Goal: Transaction & Acquisition: Purchase product/service

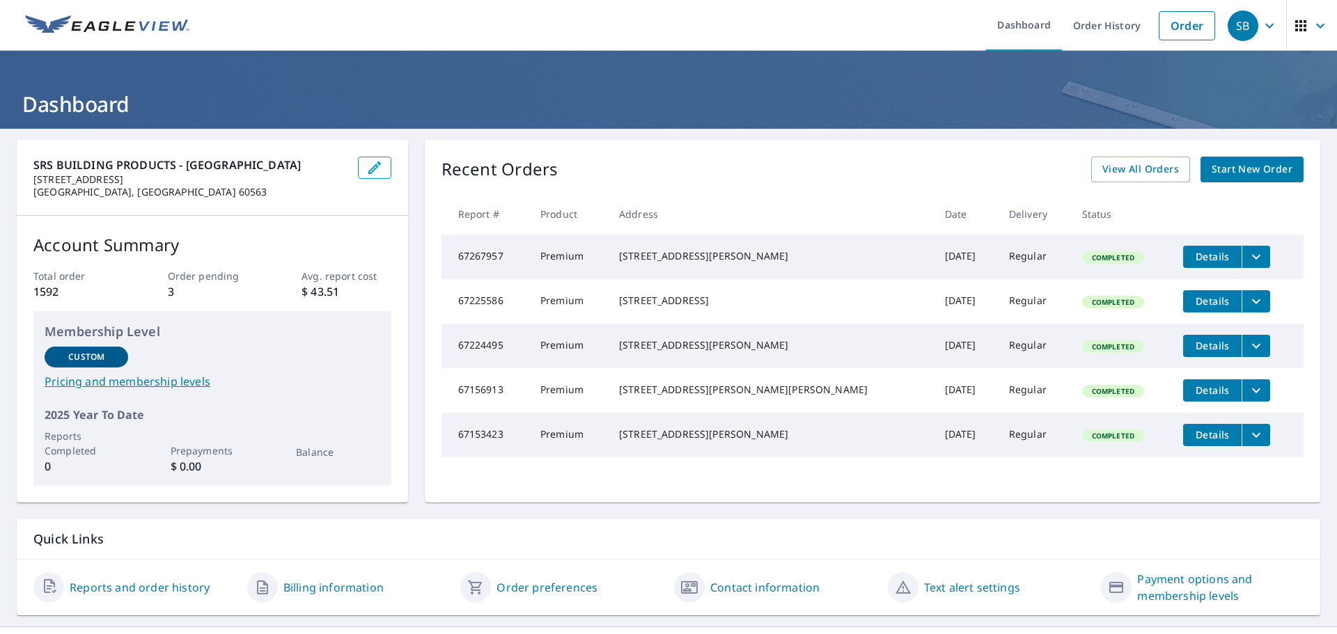
click at [1237, 169] on span "Start New Order" at bounding box center [1251, 169] width 81 height 17
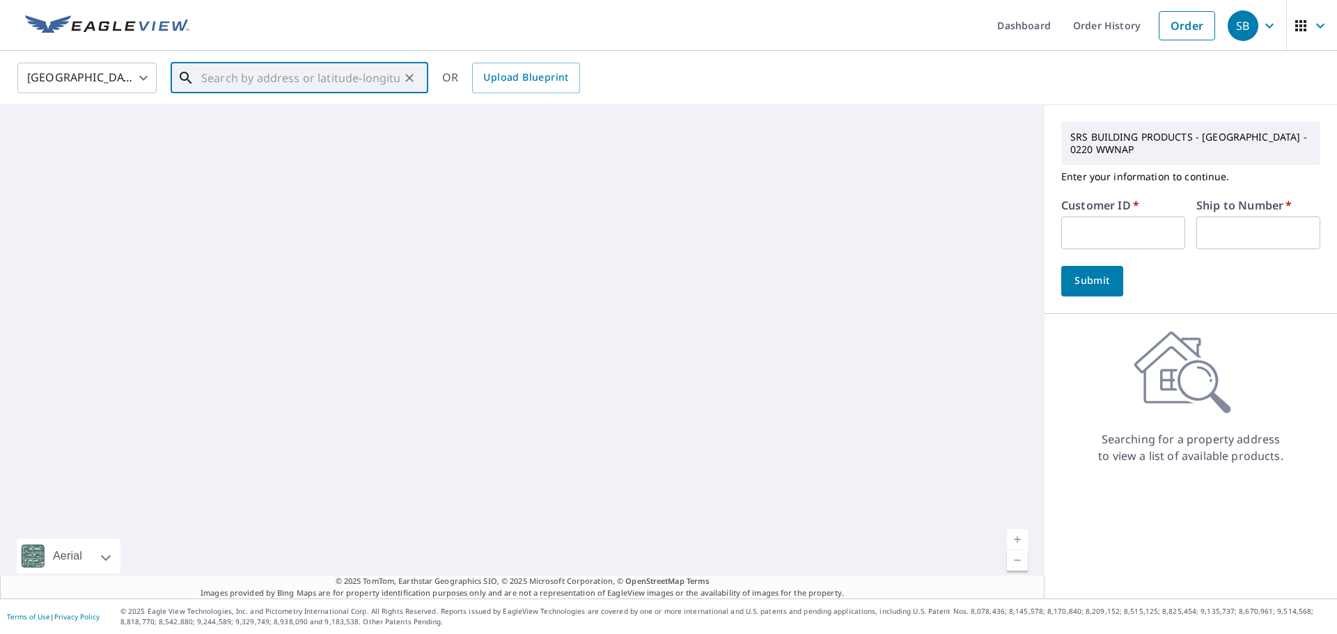
click at [273, 78] on input "text" at bounding box center [300, 77] width 198 height 39
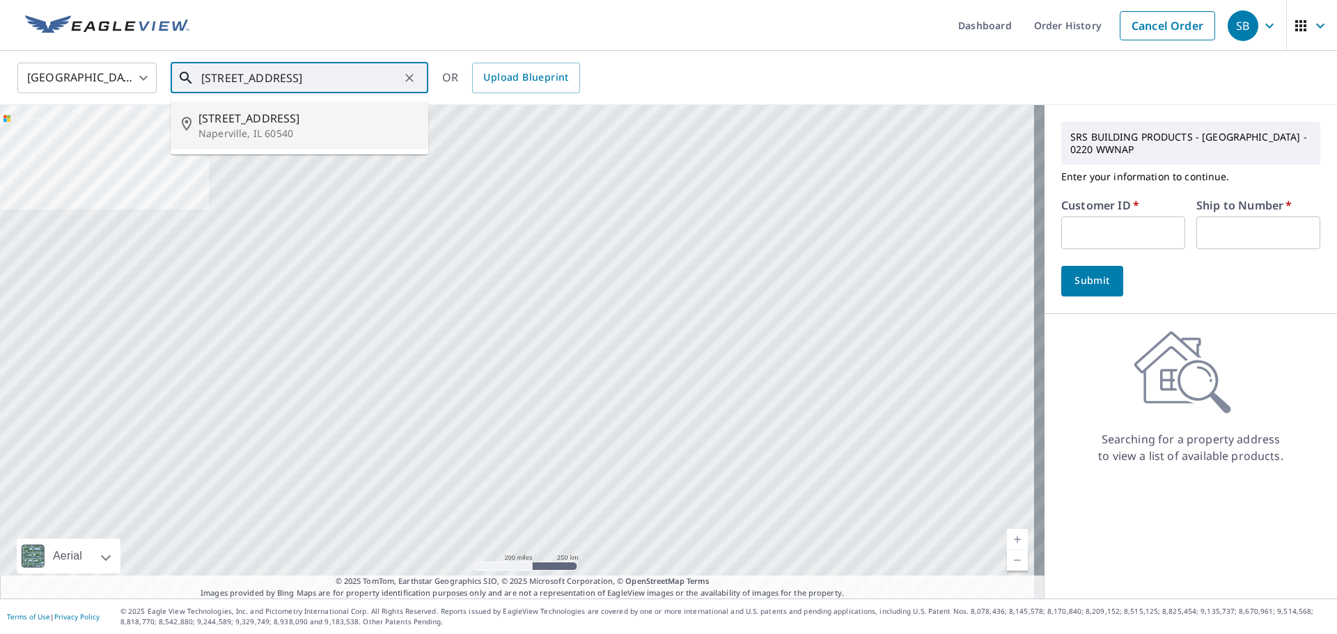
click at [314, 125] on span "[STREET_ADDRESS]" at bounding box center [307, 118] width 219 height 17
type input "[STREET_ADDRESS][PERSON_NAME]"
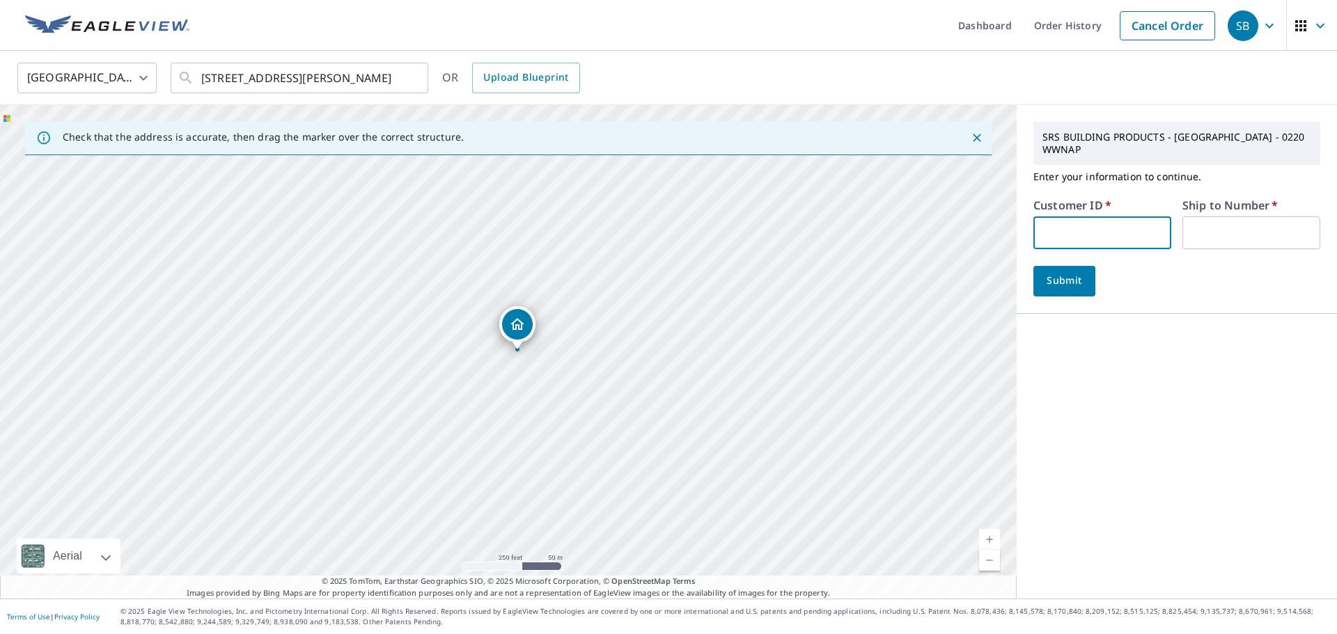
click at [1131, 228] on input "text" at bounding box center [1102, 233] width 138 height 33
type input "999950"
click at [1205, 225] on input "text" at bounding box center [1251, 233] width 138 height 33
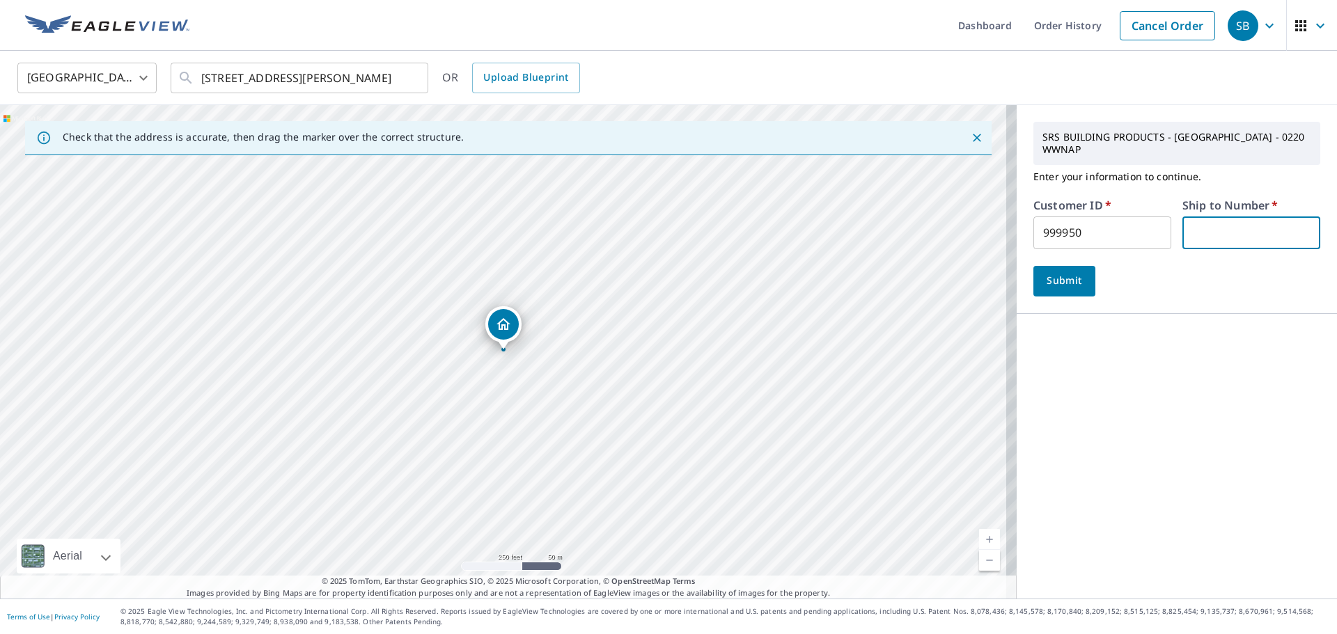
type input "1"
click at [1067, 272] on span "Submit" at bounding box center [1064, 280] width 40 height 17
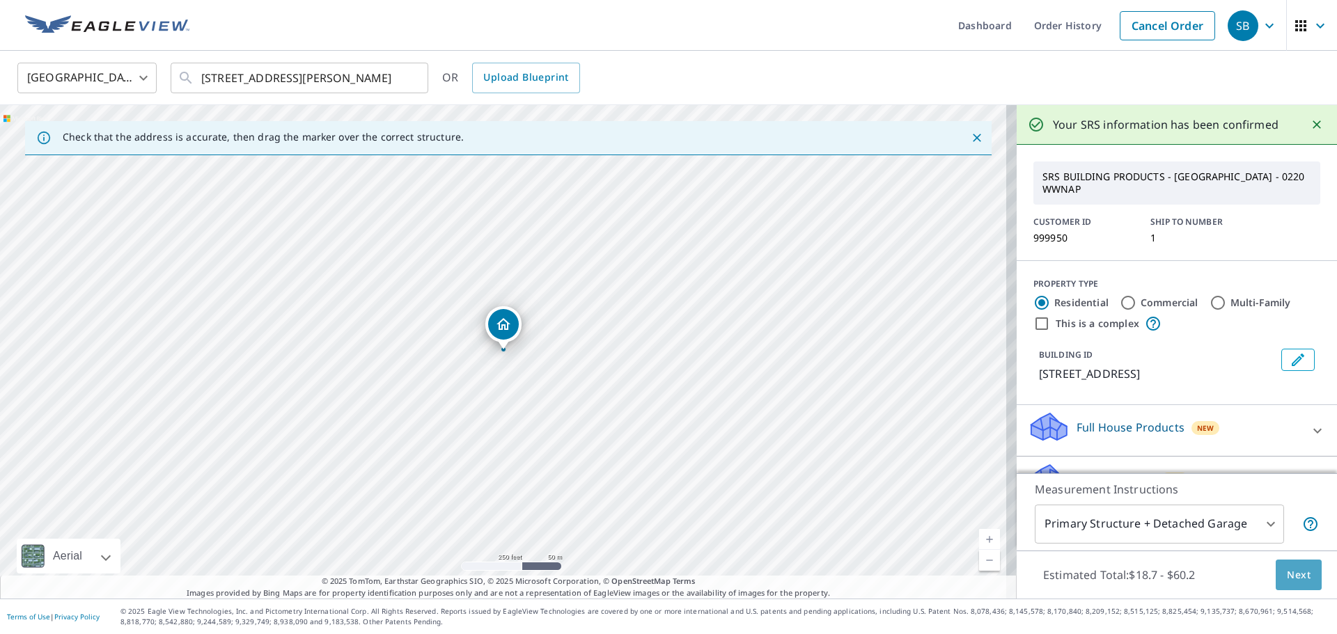
click at [1291, 570] on span "Next" at bounding box center [1299, 575] width 24 height 17
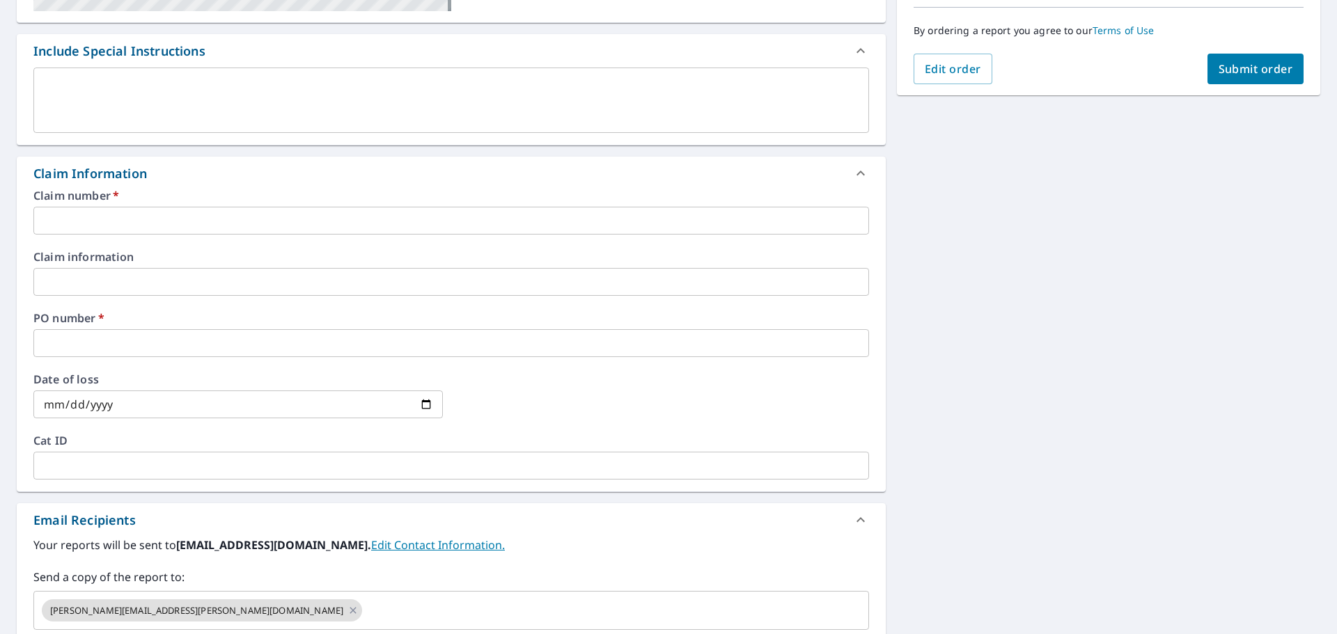
scroll to position [418, 0]
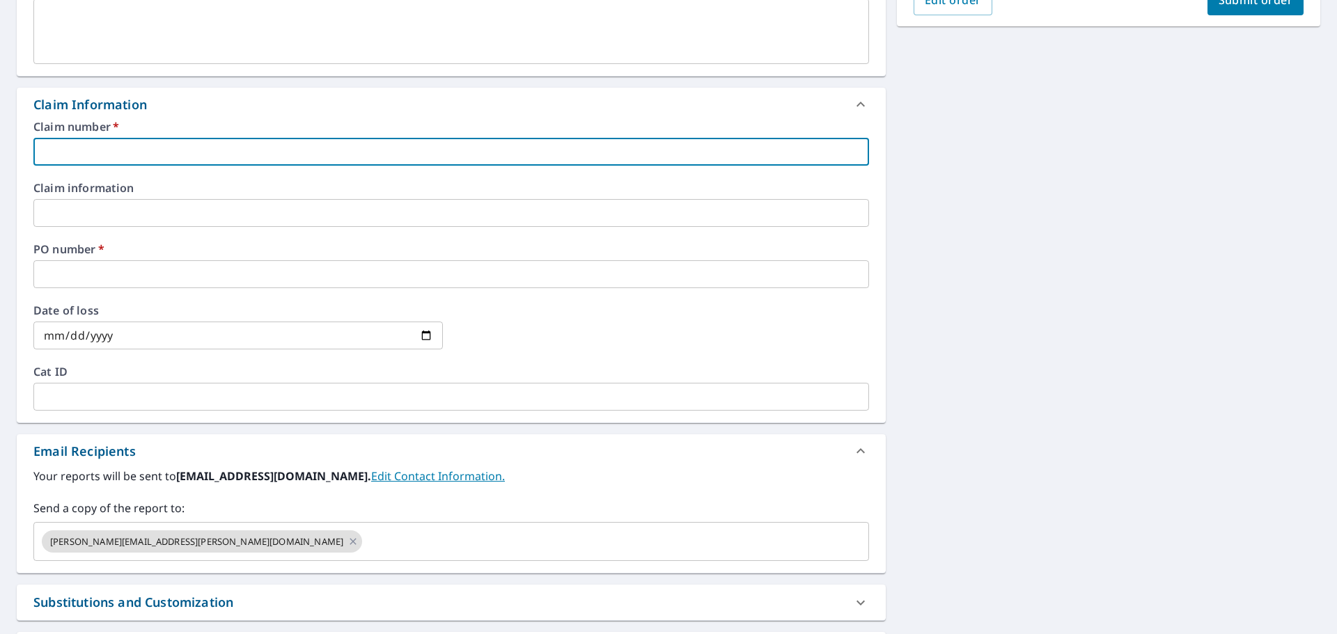
click at [92, 154] on input "text" at bounding box center [450, 152] width 835 height 28
type input "O"
checkbox input "true"
type input "Od"
checkbox input "true"
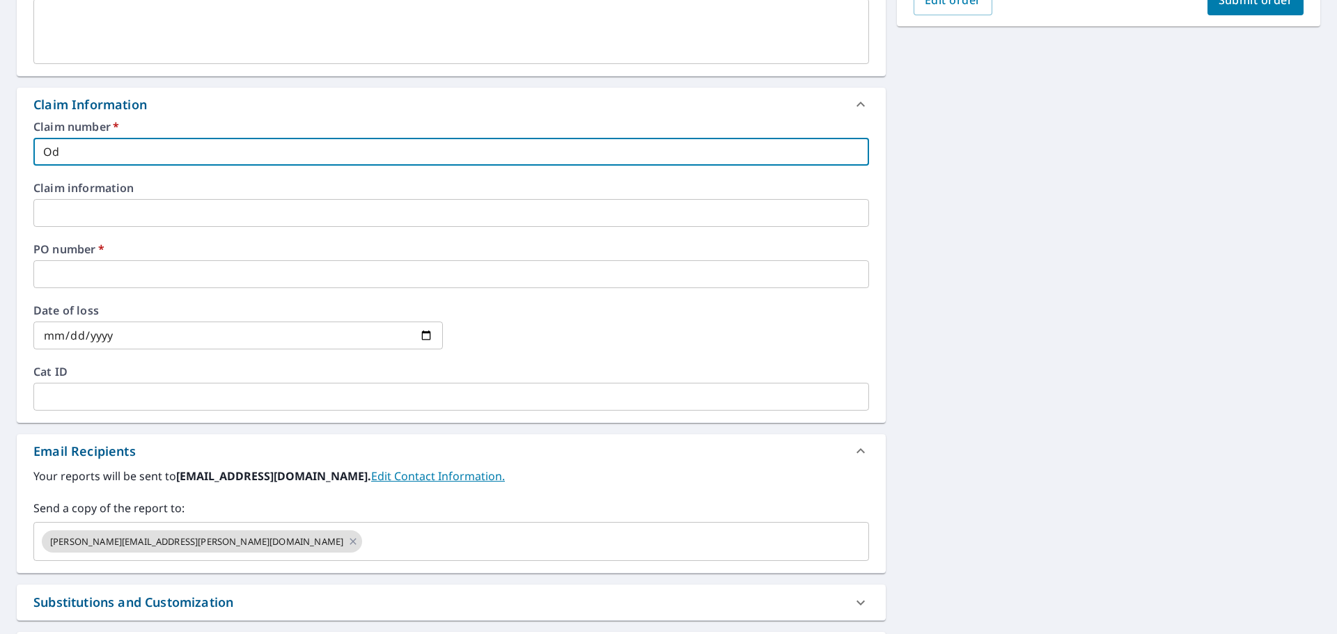
type input "Ody"
checkbox input "true"
type input "Odys"
checkbox input "true"
type input "Odyss"
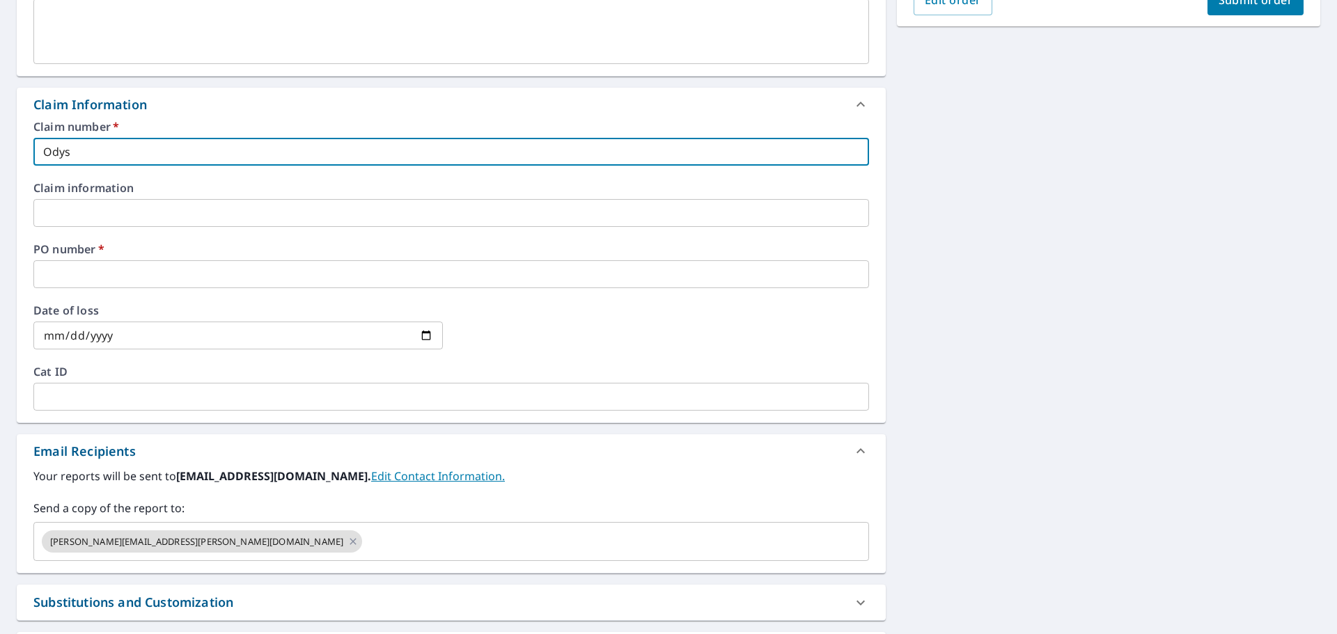
checkbox input "true"
type input "Odysse"
checkbox input "true"
type input "Odyssey"
checkbox input "true"
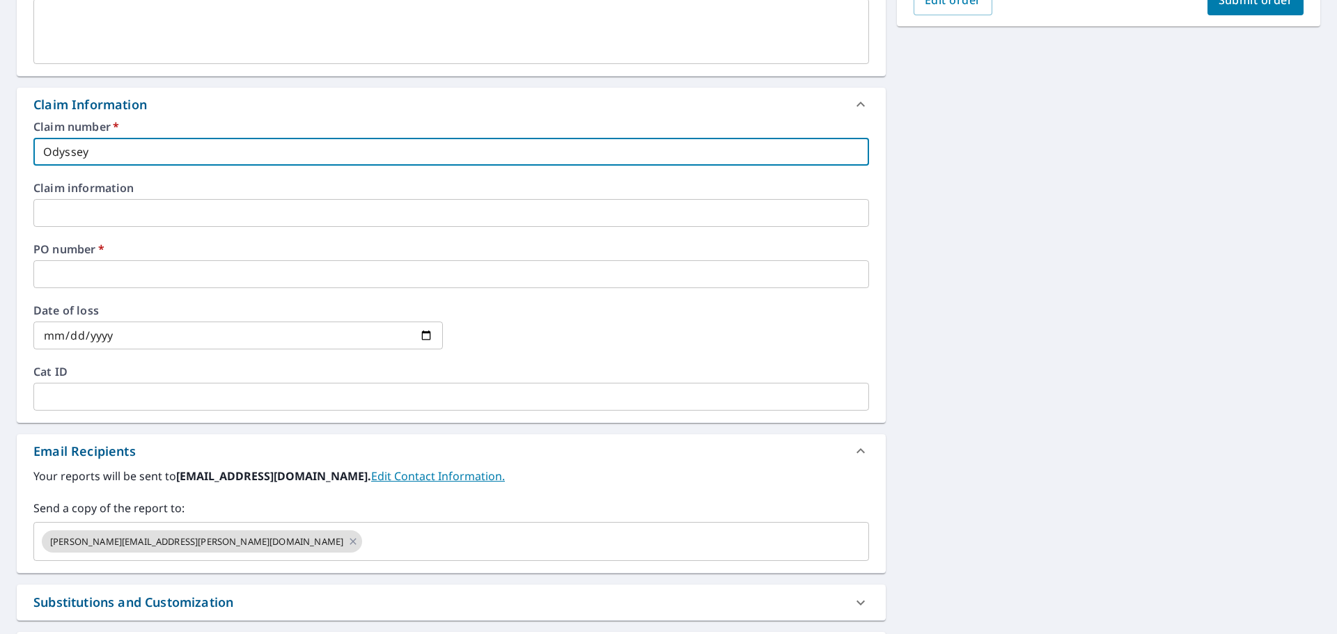
type input "Odyssey"
checkbox input "true"
type input "Odyssey 2"
checkbox input "true"
type input "Odyssey 21"
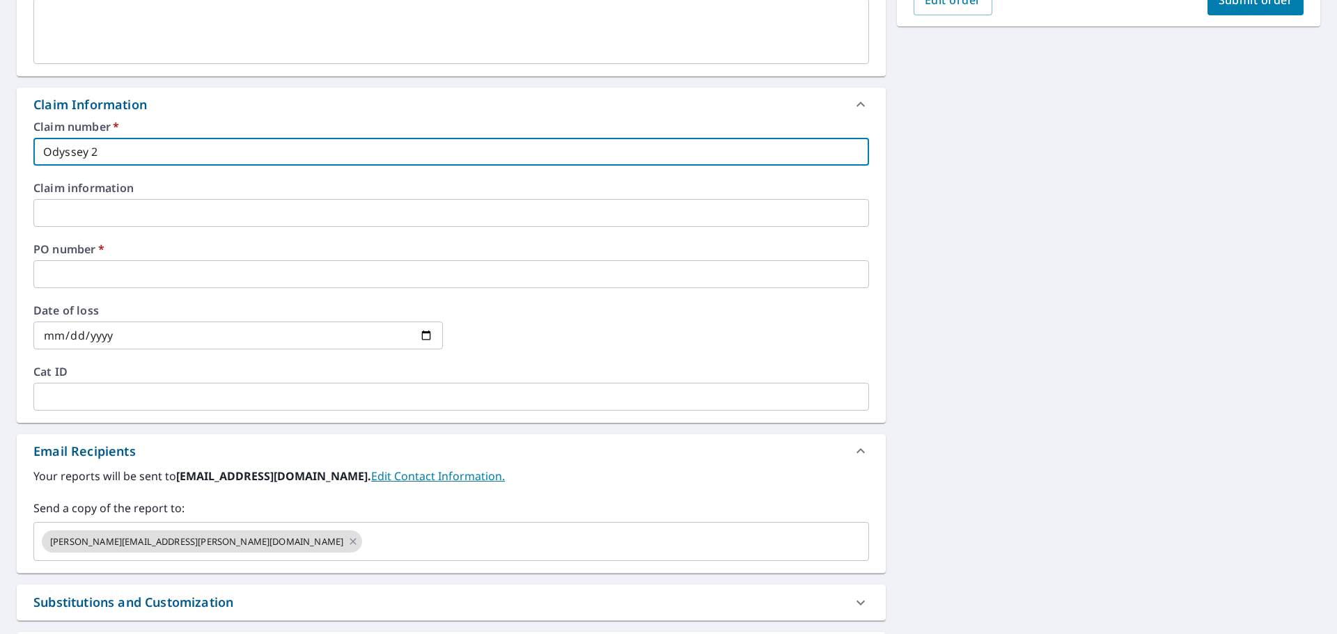
checkbox input "true"
type input "Odyssey 213"
checkbox input "true"
type input "Odyssey 2131"
checkbox input "true"
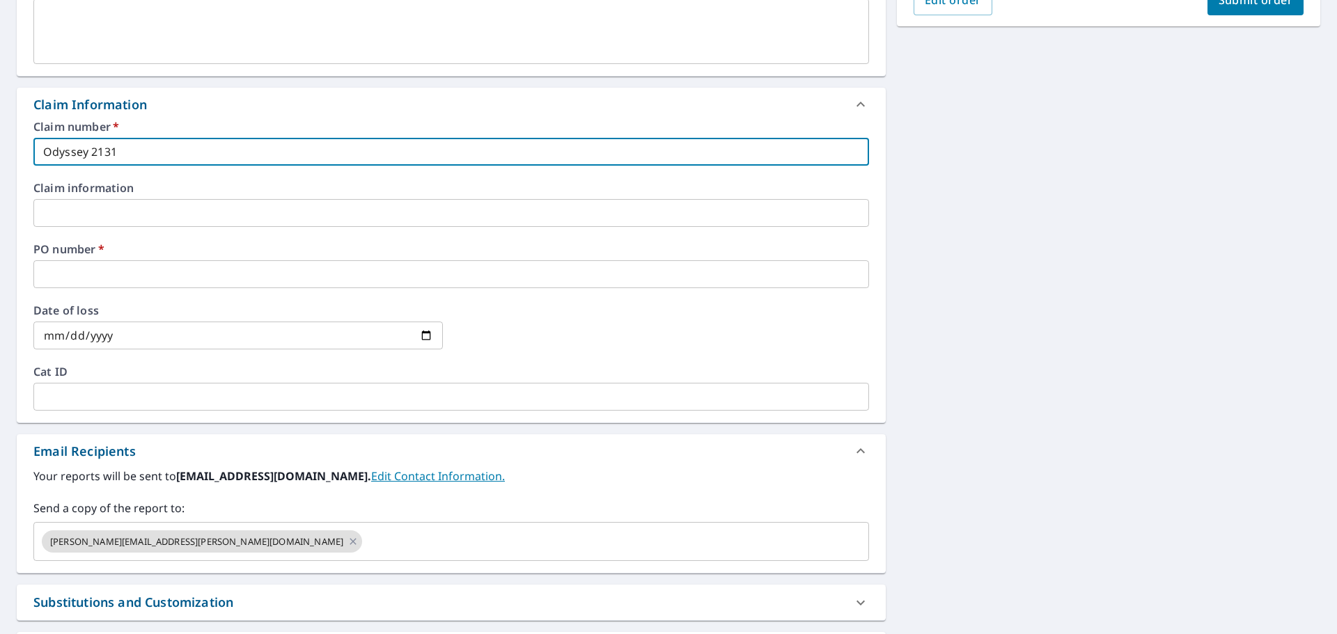
type input "Odyssey 2131"
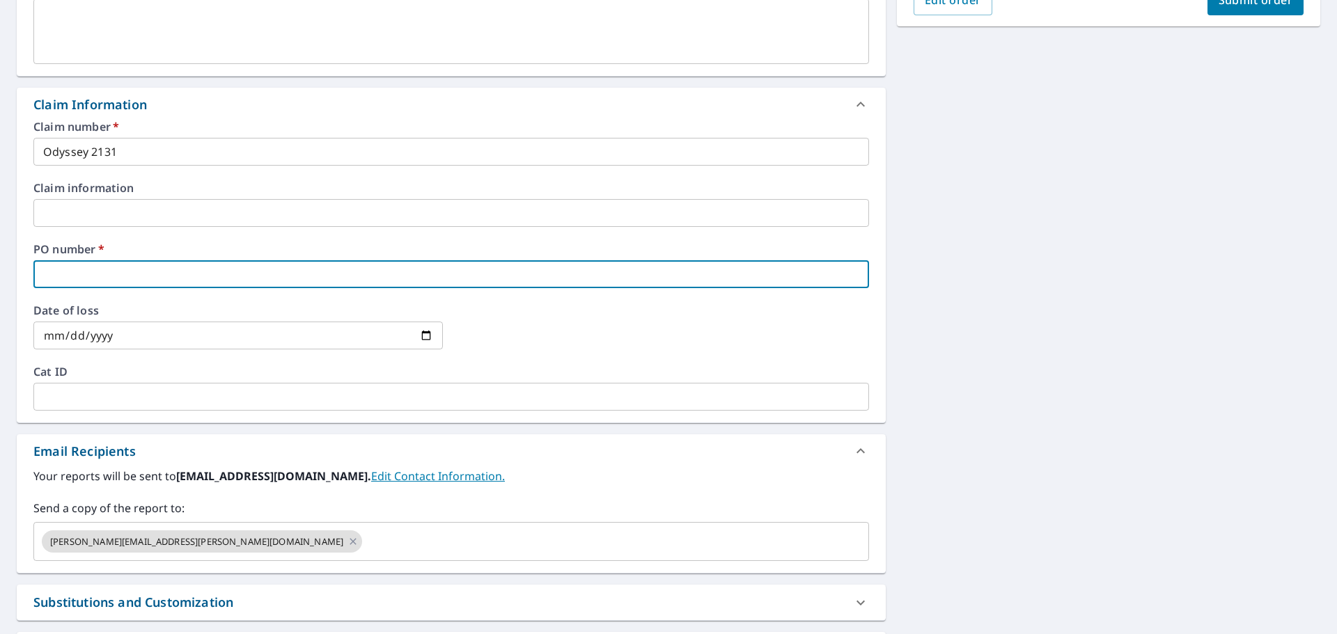
type input "O"
checkbox input "true"
type input "OD"
checkbox input "true"
type input "ODy"
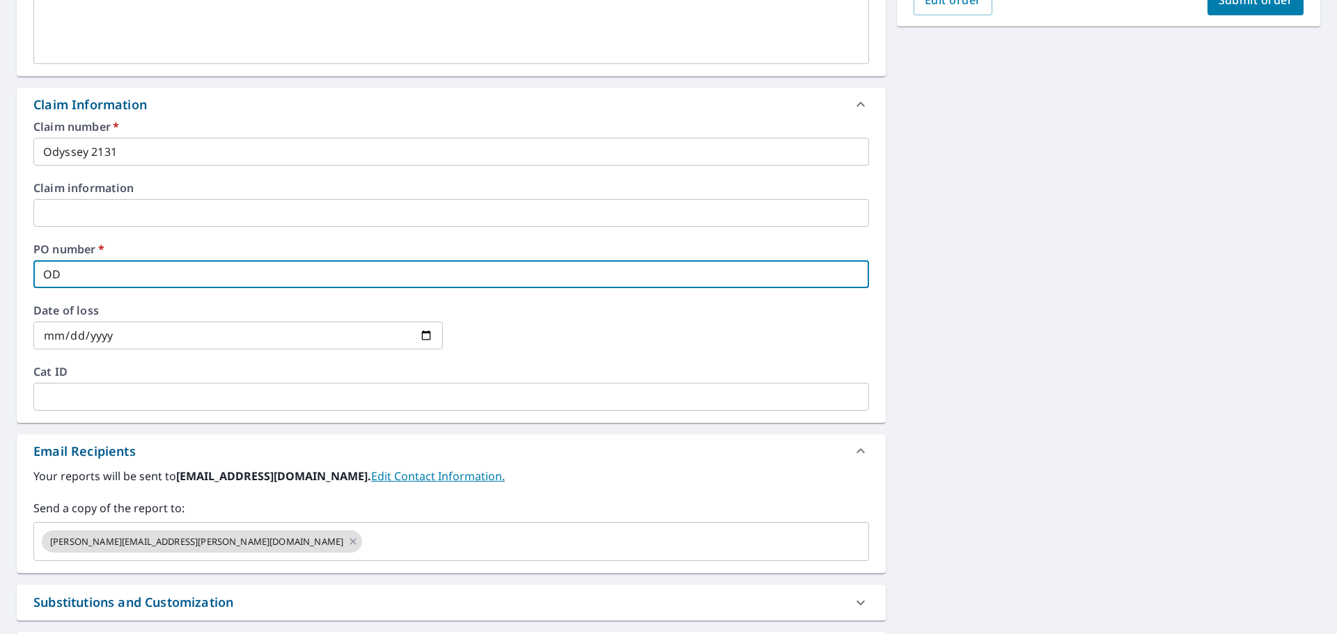
checkbox input "true"
type input "ODys"
checkbox input "true"
type input "ODyss"
checkbox input "true"
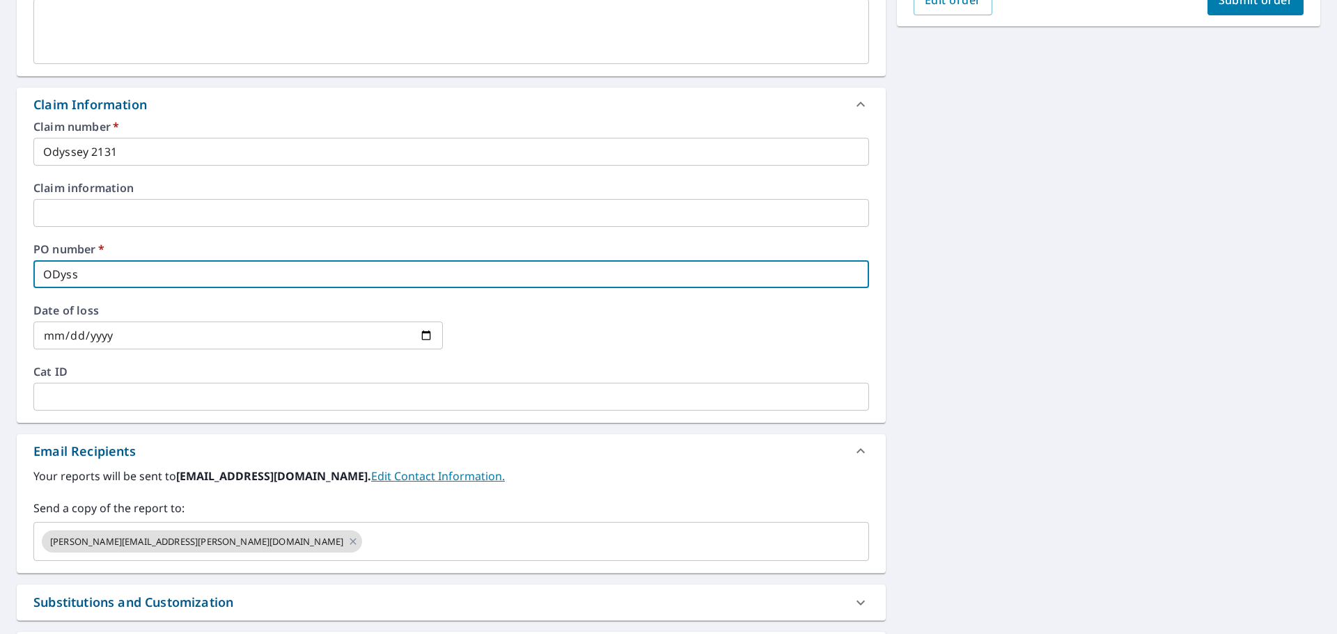
type input "ODysse"
checkbox input "true"
type input "ODyssey"
checkbox input "true"
type input "ODyssey"
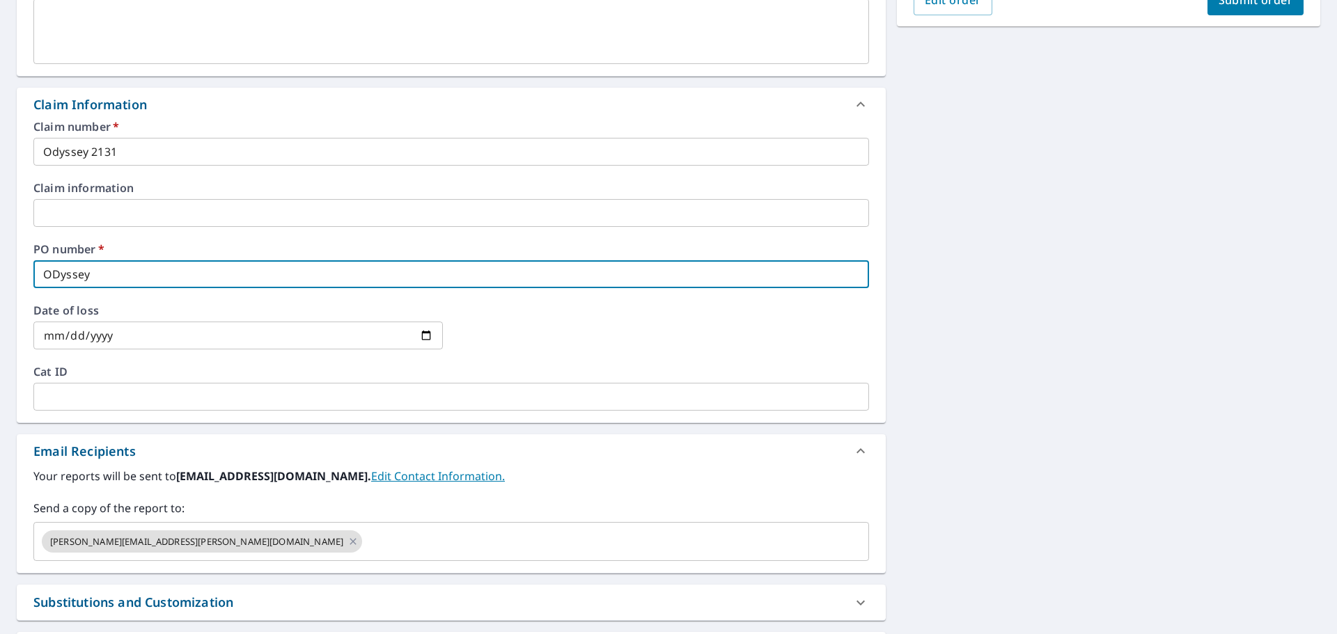
checkbox input "true"
type input "ODyssey 2"
checkbox input "true"
type input "ODyssey 21"
checkbox input "true"
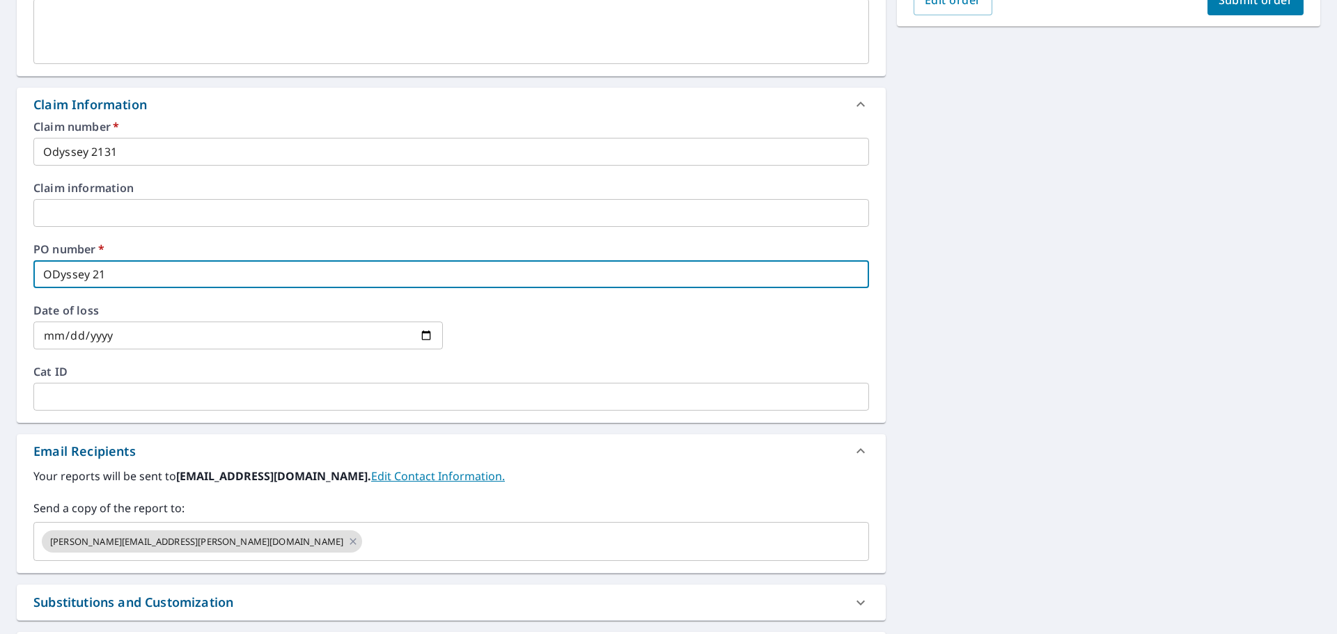
type input "ODyssey 213"
checkbox input "true"
type input "ODyssey 2131"
checkbox input "true"
click at [58, 274] on input "ODyssey 2131" at bounding box center [450, 274] width 835 height 28
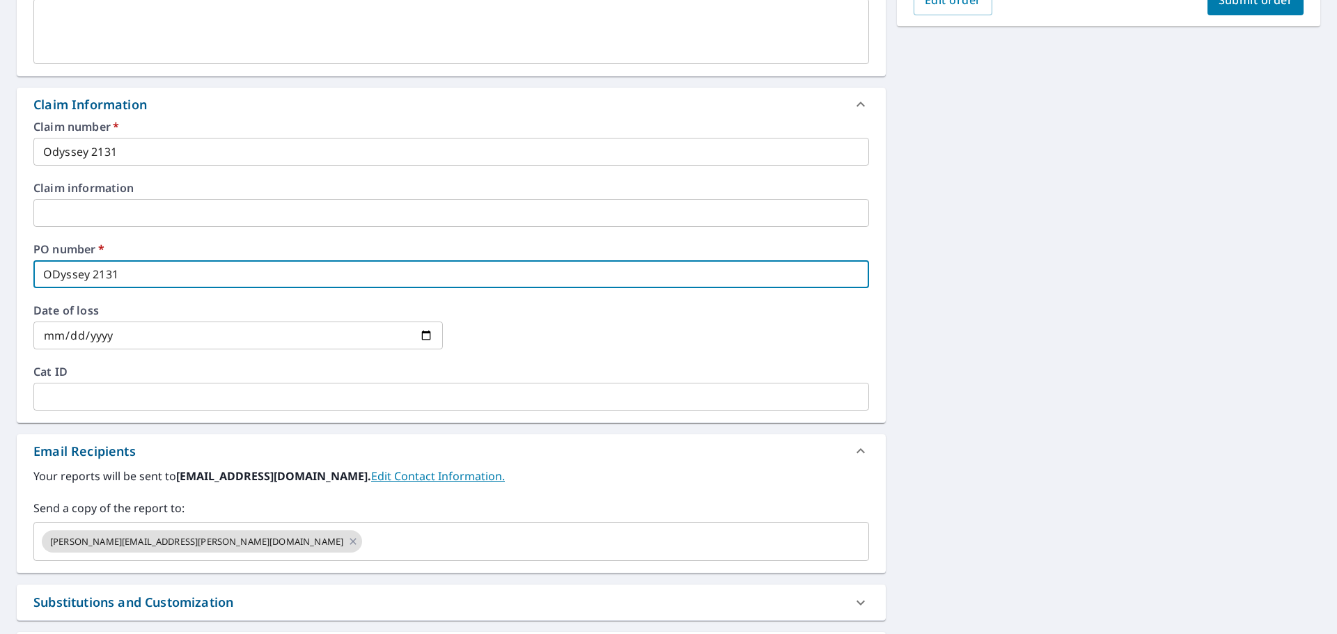
type input "Odyssey 2131"
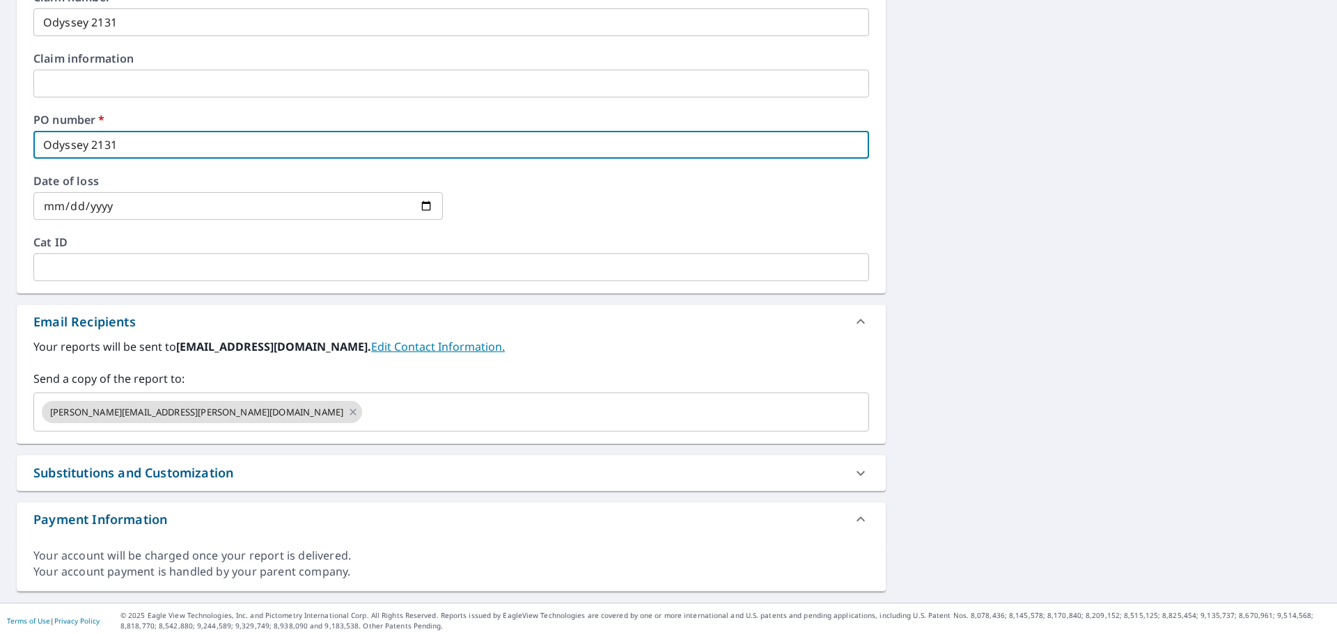
scroll to position [551, 0]
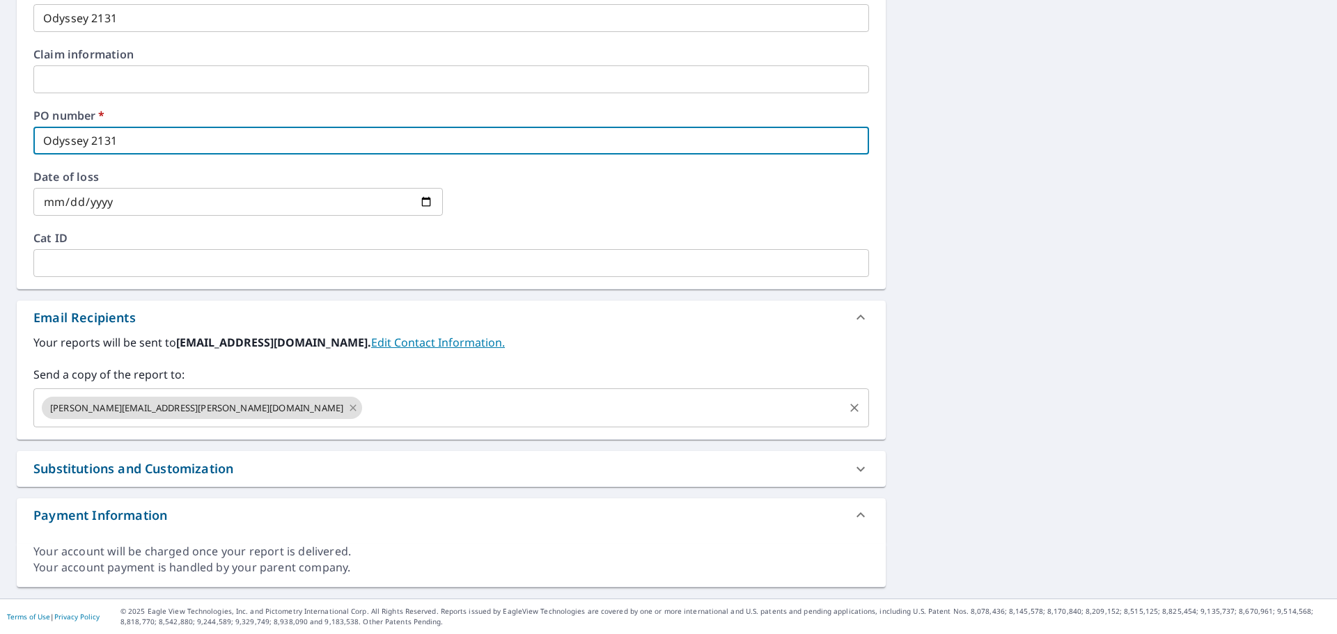
click at [347, 407] on icon at bounding box center [352, 407] width 11 height 15
checkbox input "true"
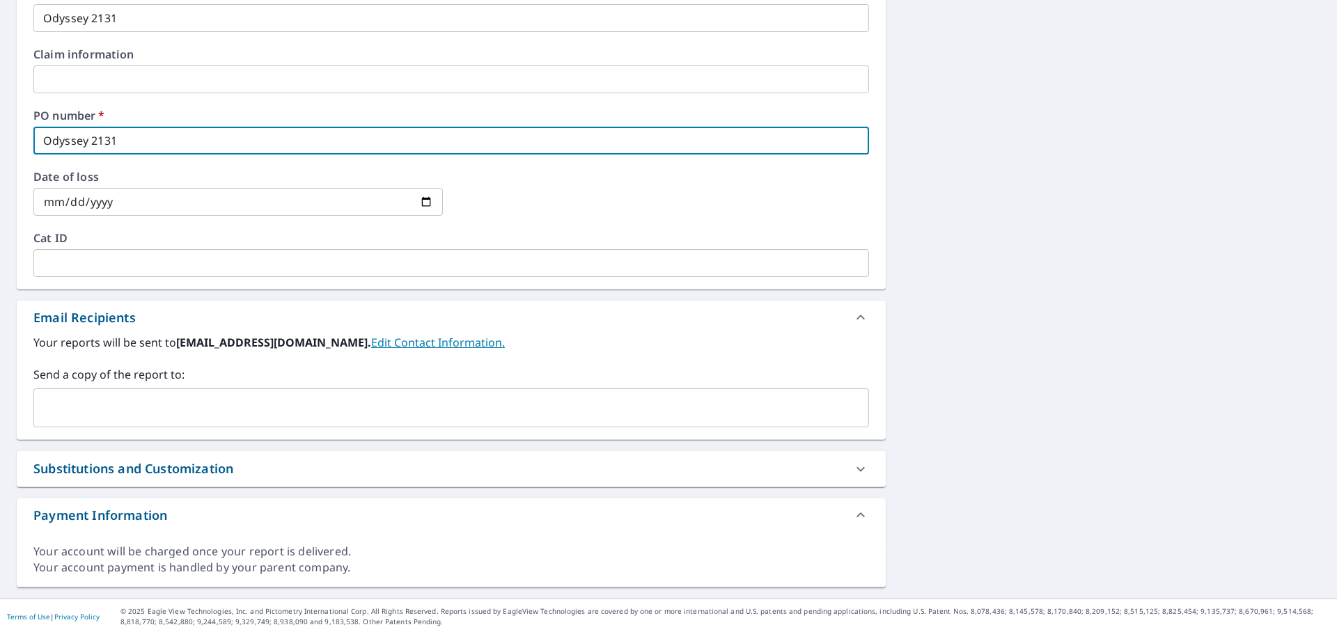
type input "Odyssey 2131"
click at [182, 411] on input "text" at bounding box center [441, 408] width 802 height 26
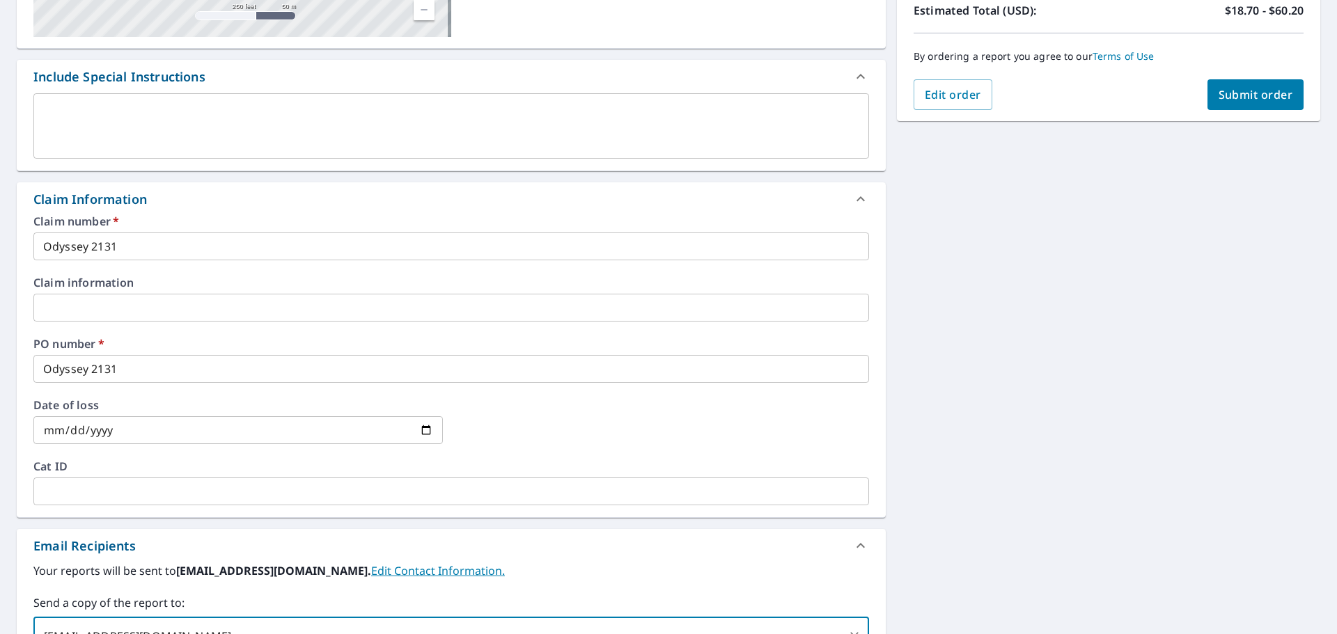
scroll to position [348, 0]
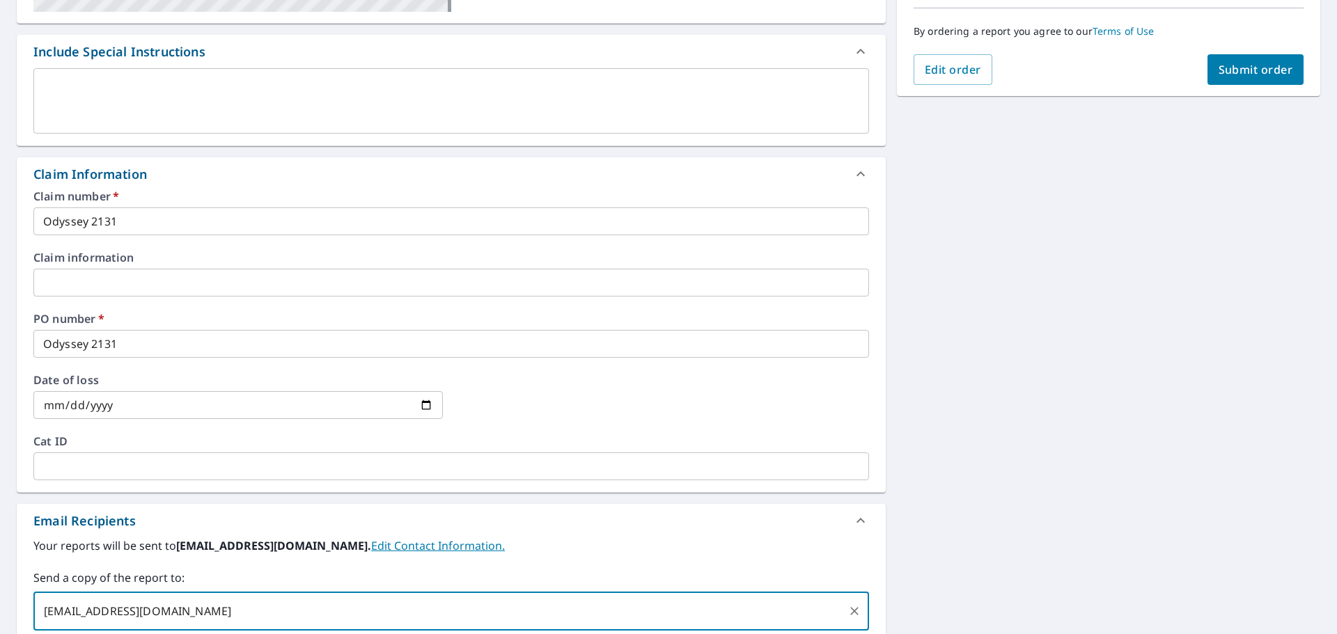
type input "[EMAIL_ADDRESS][DOMAIN_NAME]"
click at [1243, 68] on span "Submit order" at bounding box center [1255, 69] width 74 height 15
checkbox input "true"
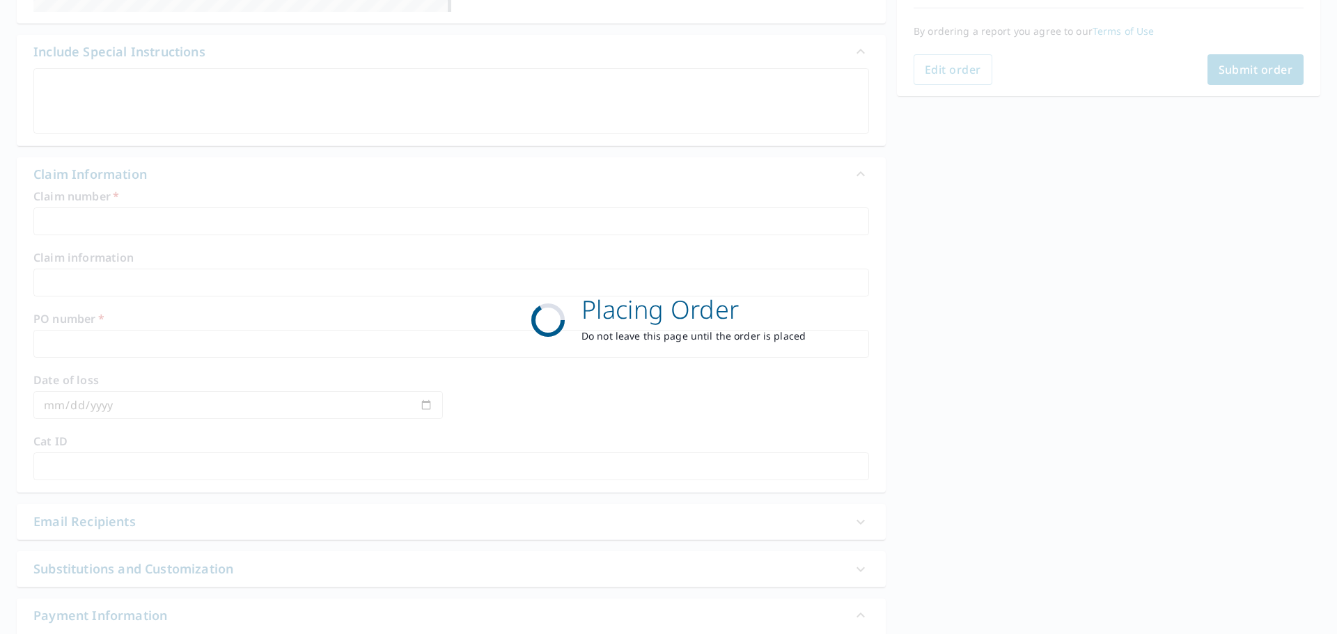
scroll to position [185, 0]
